Goal: Task Accomplishment & Management: Use online tool/utility

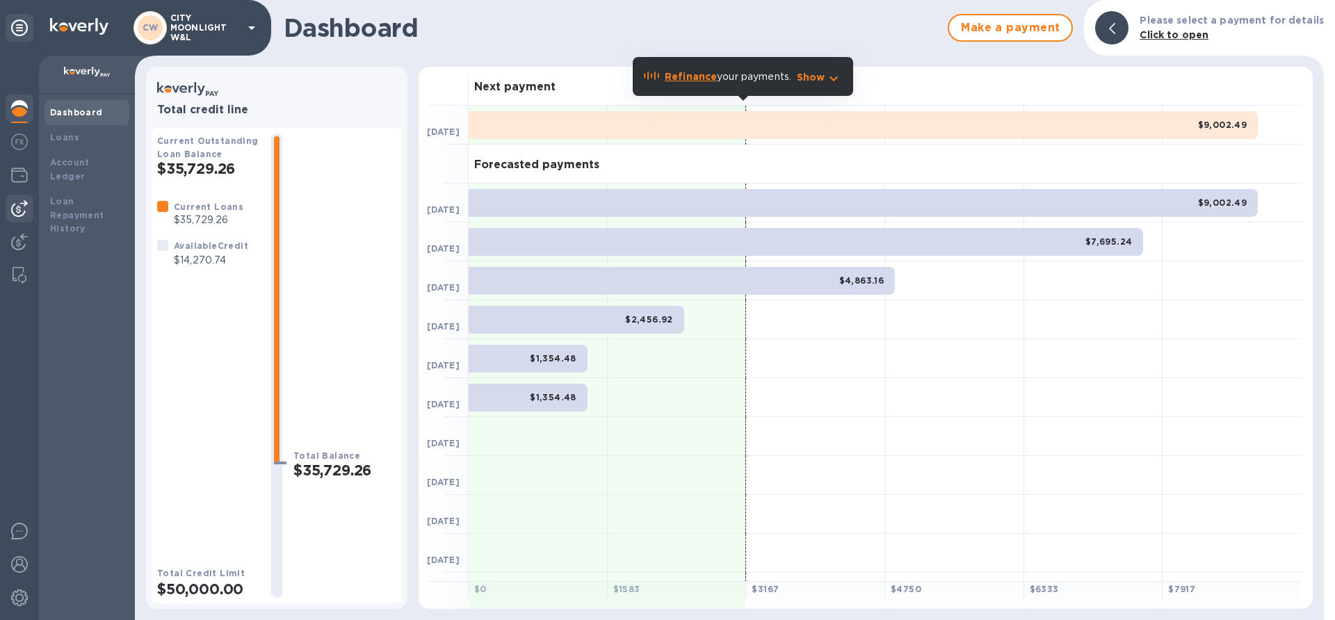
click at [17, 207] on img at bounding box center [19, 208] width 17 height 17
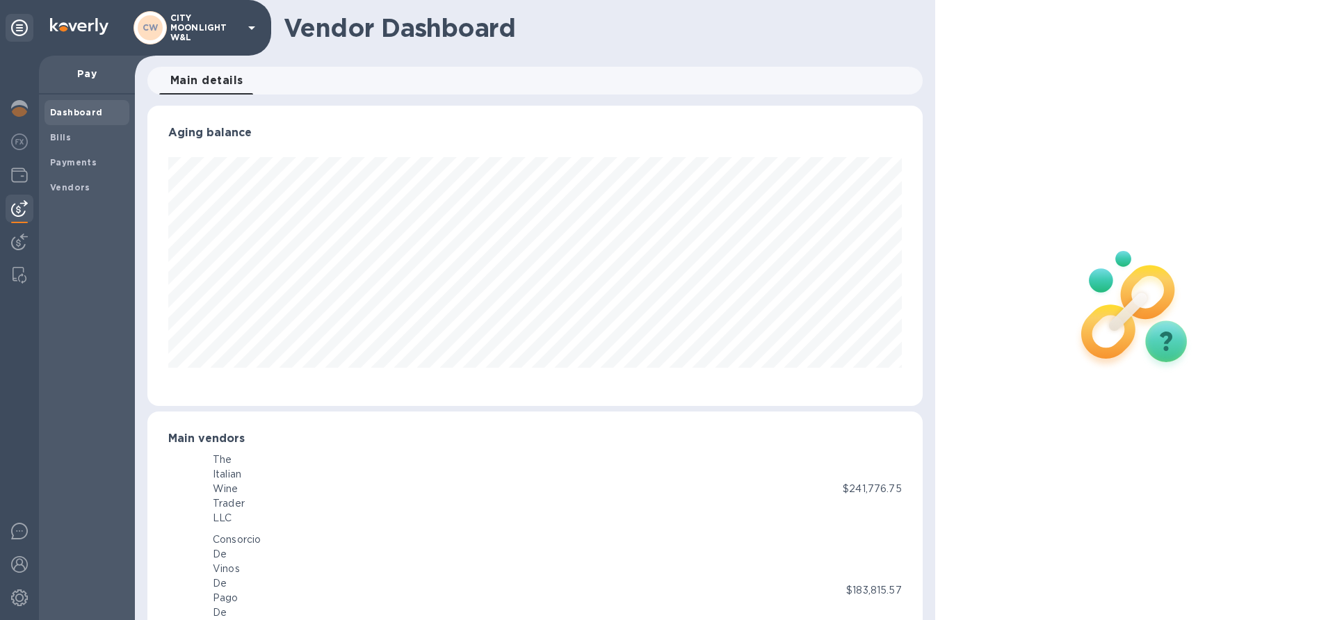
scroll to position [695139, 694669]
click at [61, 138] on b "Bills" at bounding box center [60, 137] width 21 height 10
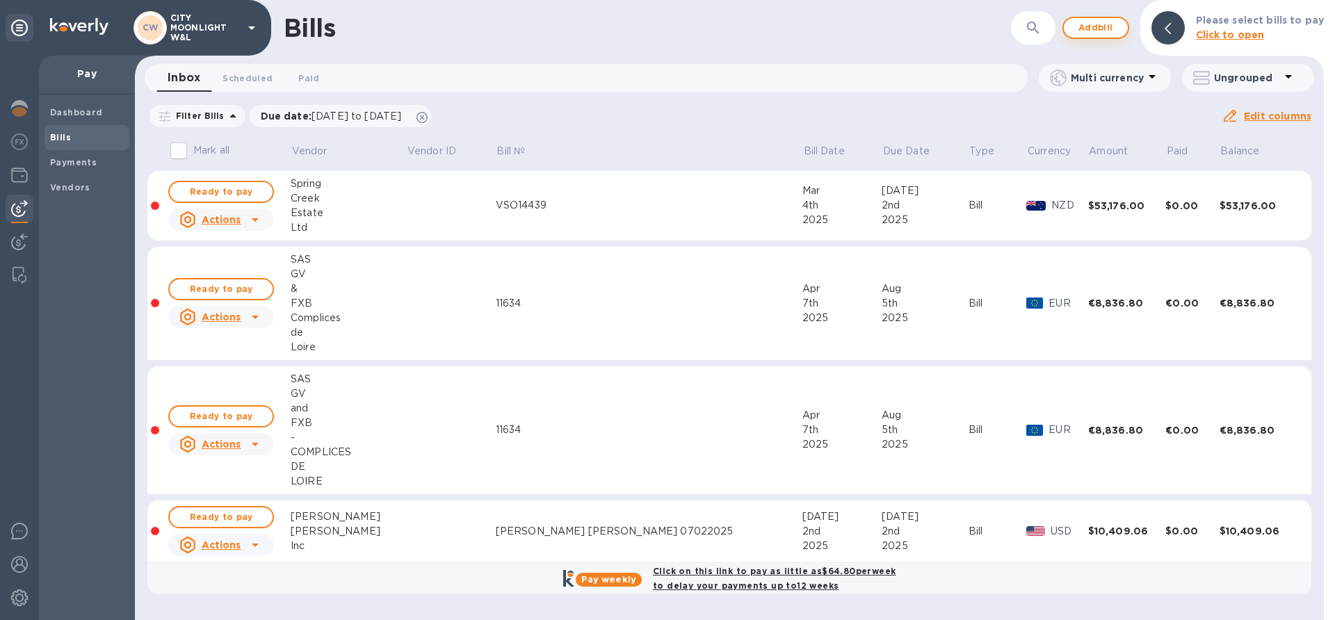
click at [1277, 25] on b "Please select bills to pay" at bounding box center [1260, 20] width 128 height 11
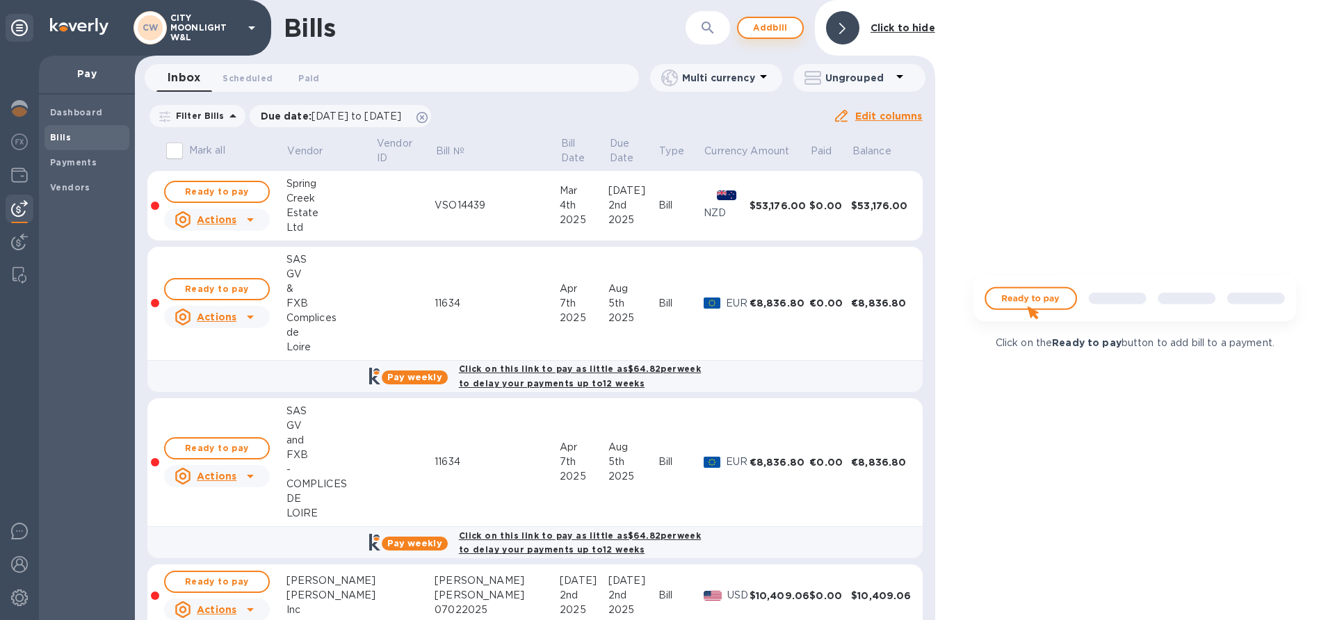
click at [841, 32] on icon at bounding box center [842, 28] width 6 height 11
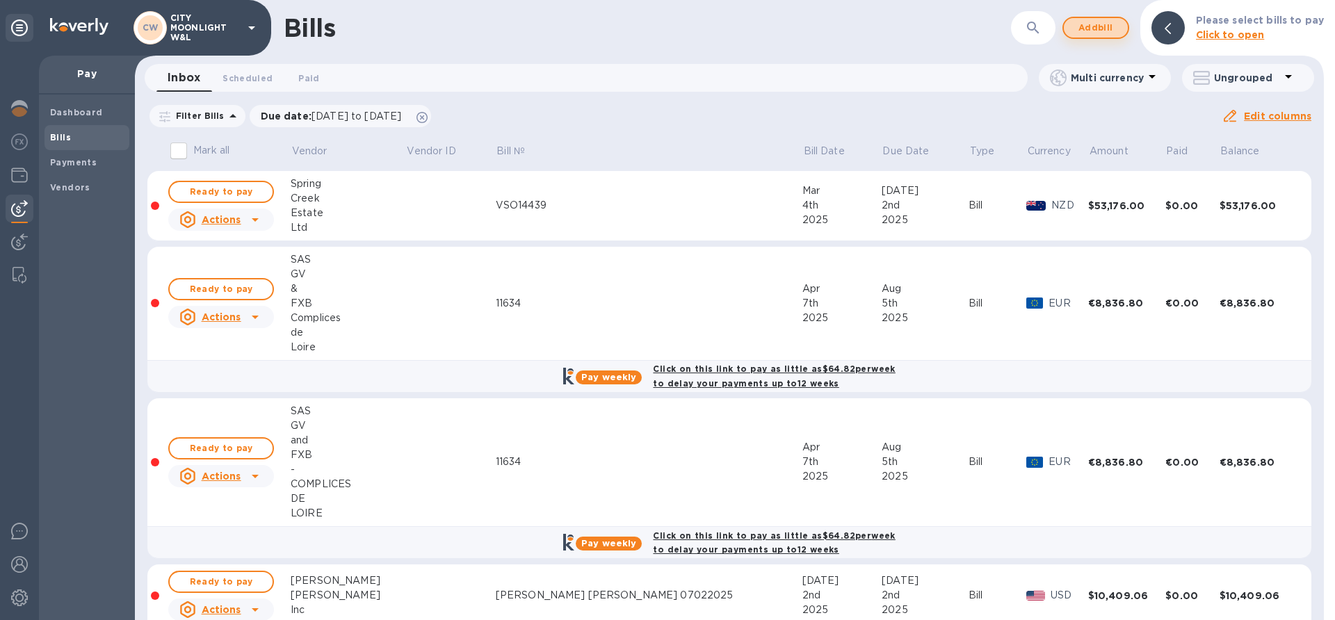
click at [1103, 20] on span "Add bill" at bounding box center [1096, 27] width 42 height 17
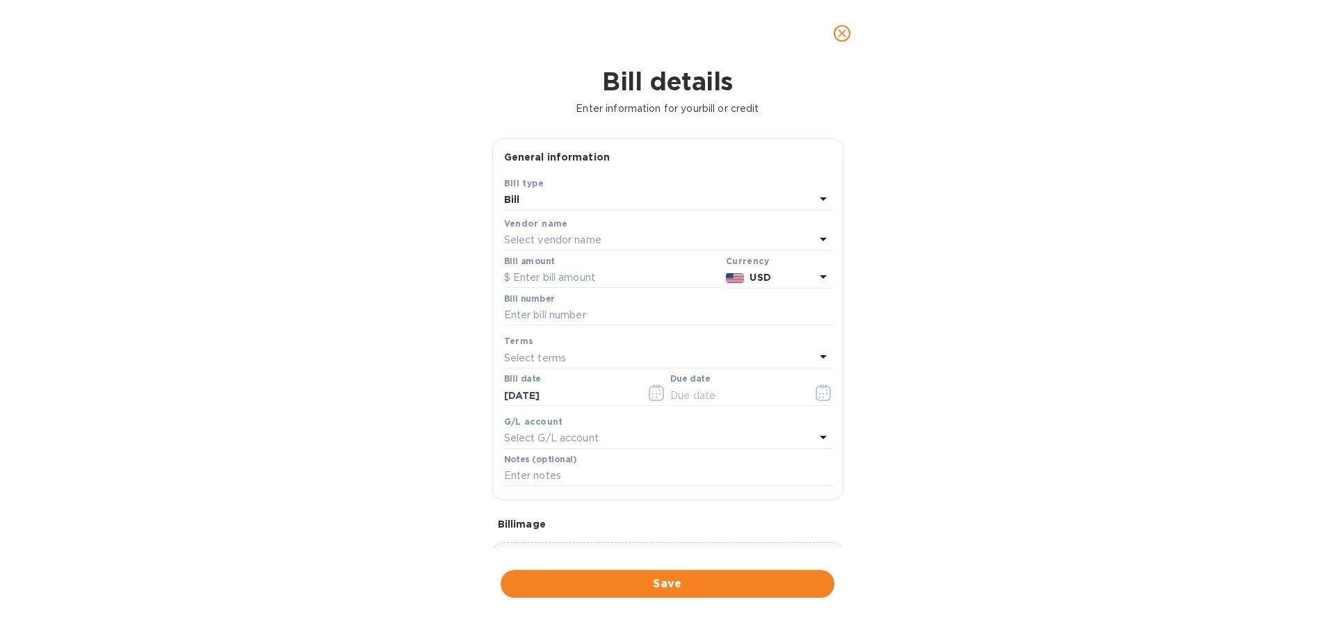
click at [550, 241] on p "Select vendor name" at bounding box center [552, 240] width 97 height 15
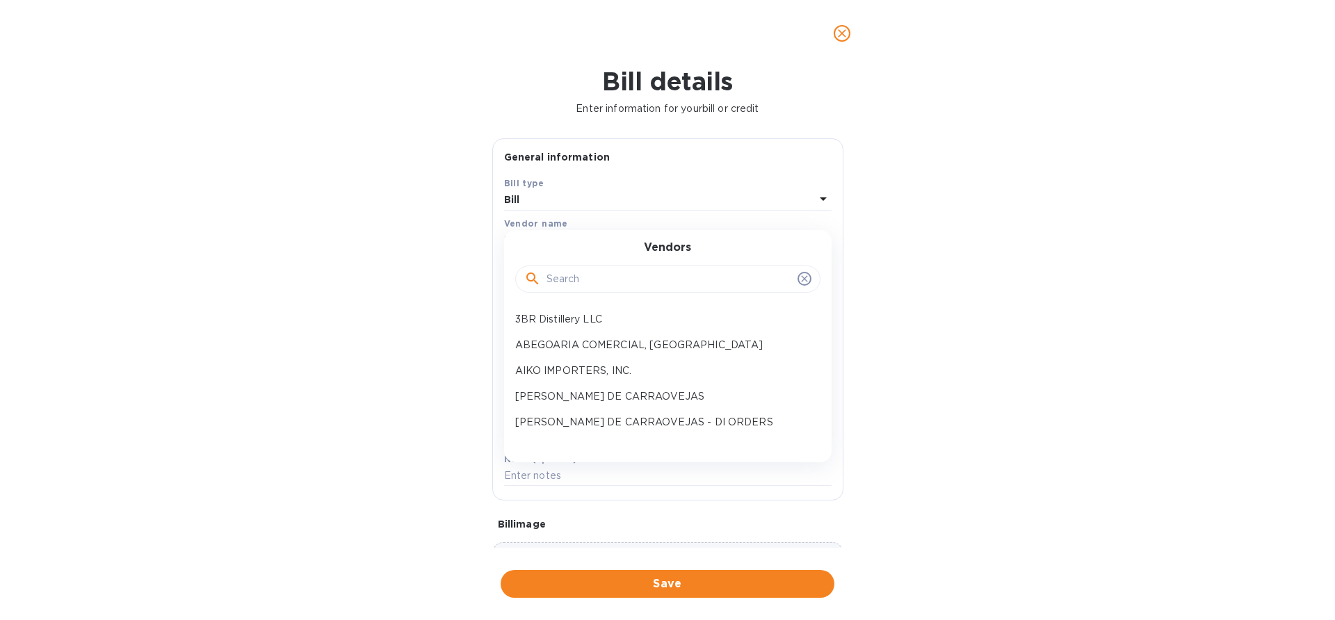
click at [562, 276] on input "text" at bounding box center [669, 279] width 245 height 21
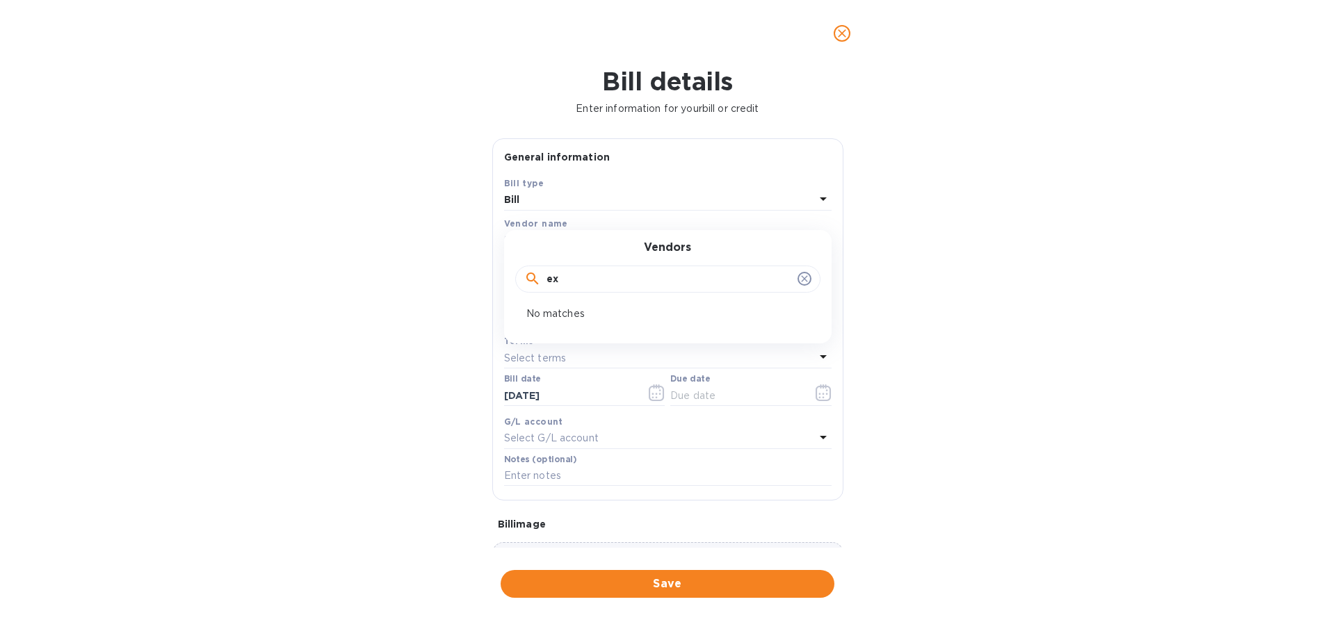
type input "e"
type input "complic"
click at [588, 321] on p "SAS GV & FXB Complices de Loire" at bounding box center [662, 319] width 294 height 15
click at [846, 35] on icon "close" at bounding box center [842, 33] width 14 height 14
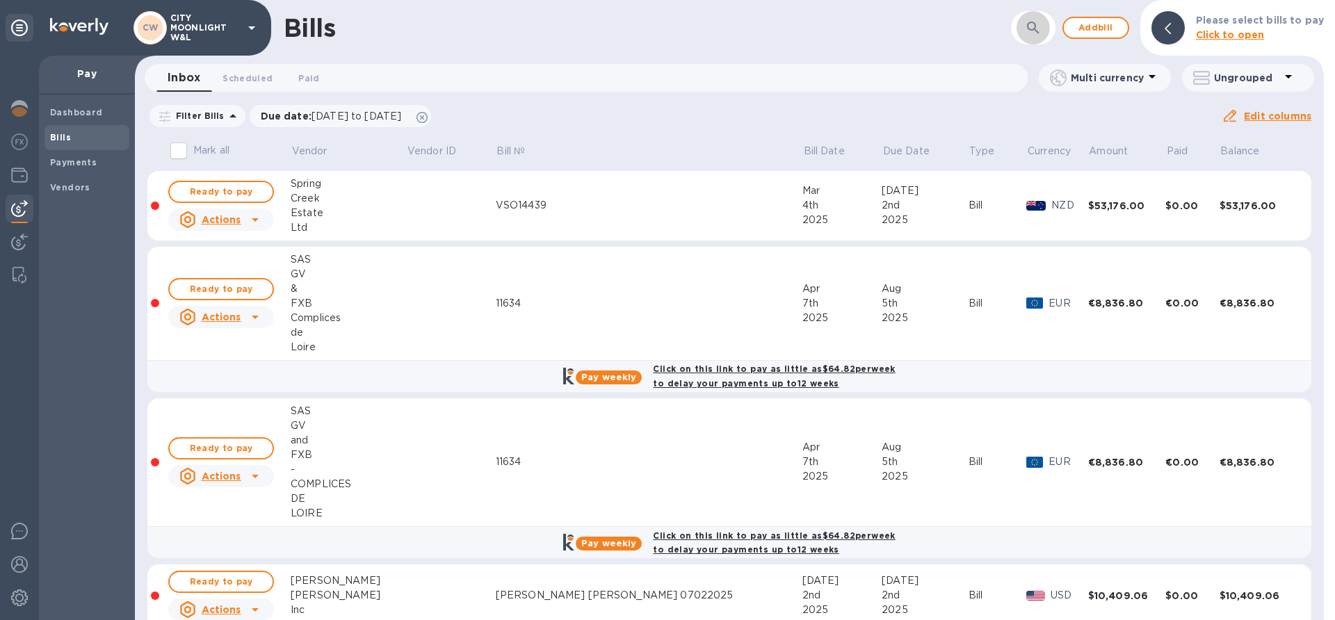
click at [1042, 20] on icon "button" at bounding box center [1033, 27] width 17 height 17
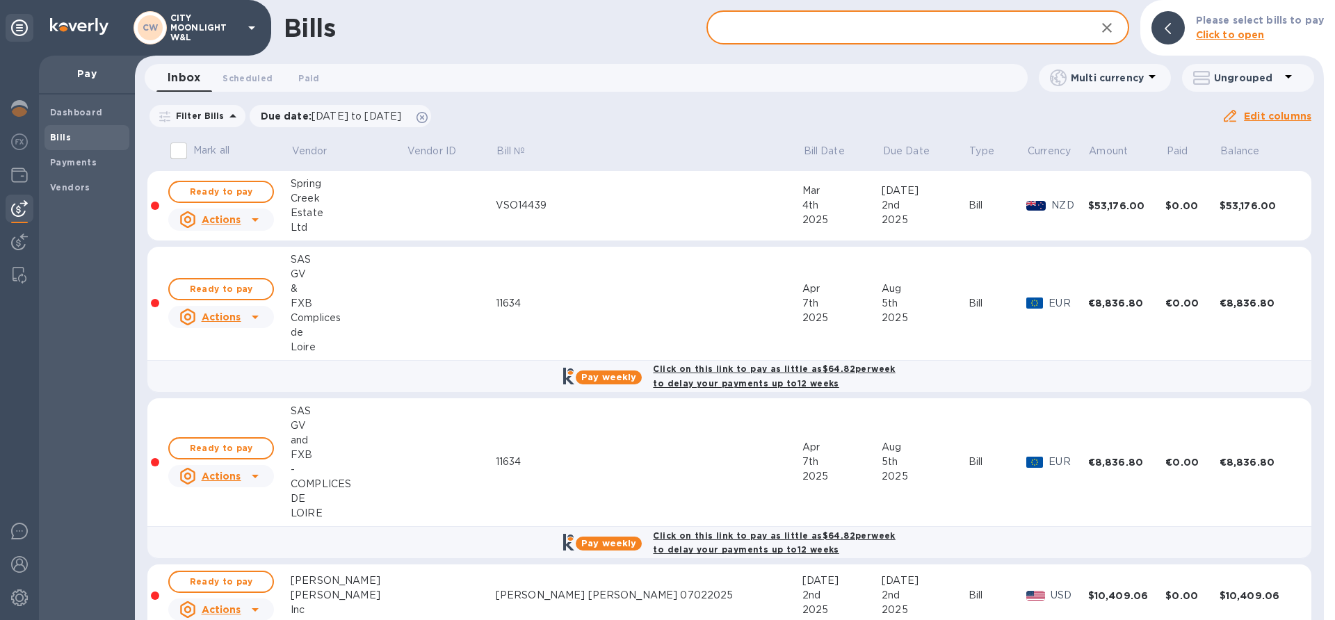
type input "e"
type input "complices"
